Goal: Find specific page/section: Find specific page/section

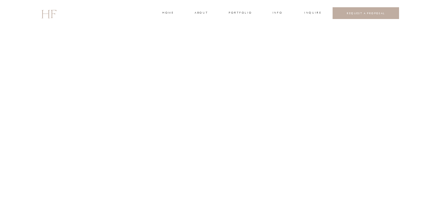
scroll to position [1039, 0]
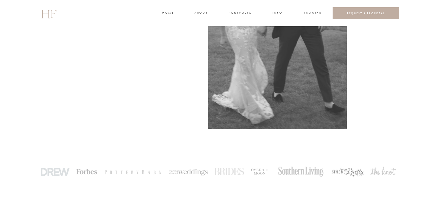
click at [246, 19] on div at bounding box center [277, 41] width 139 height 178
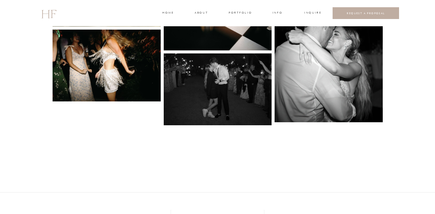
scroll to position [1987, 0]
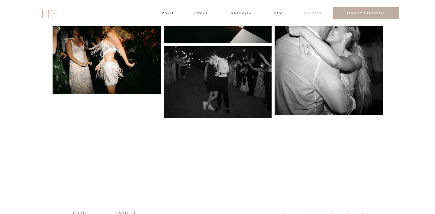
click at [315, 14] on h3 "INQUIRE" at bounding box center [313, 13] width 16 height 5
